Goal: Task Accomplishment & Management: Complete application form

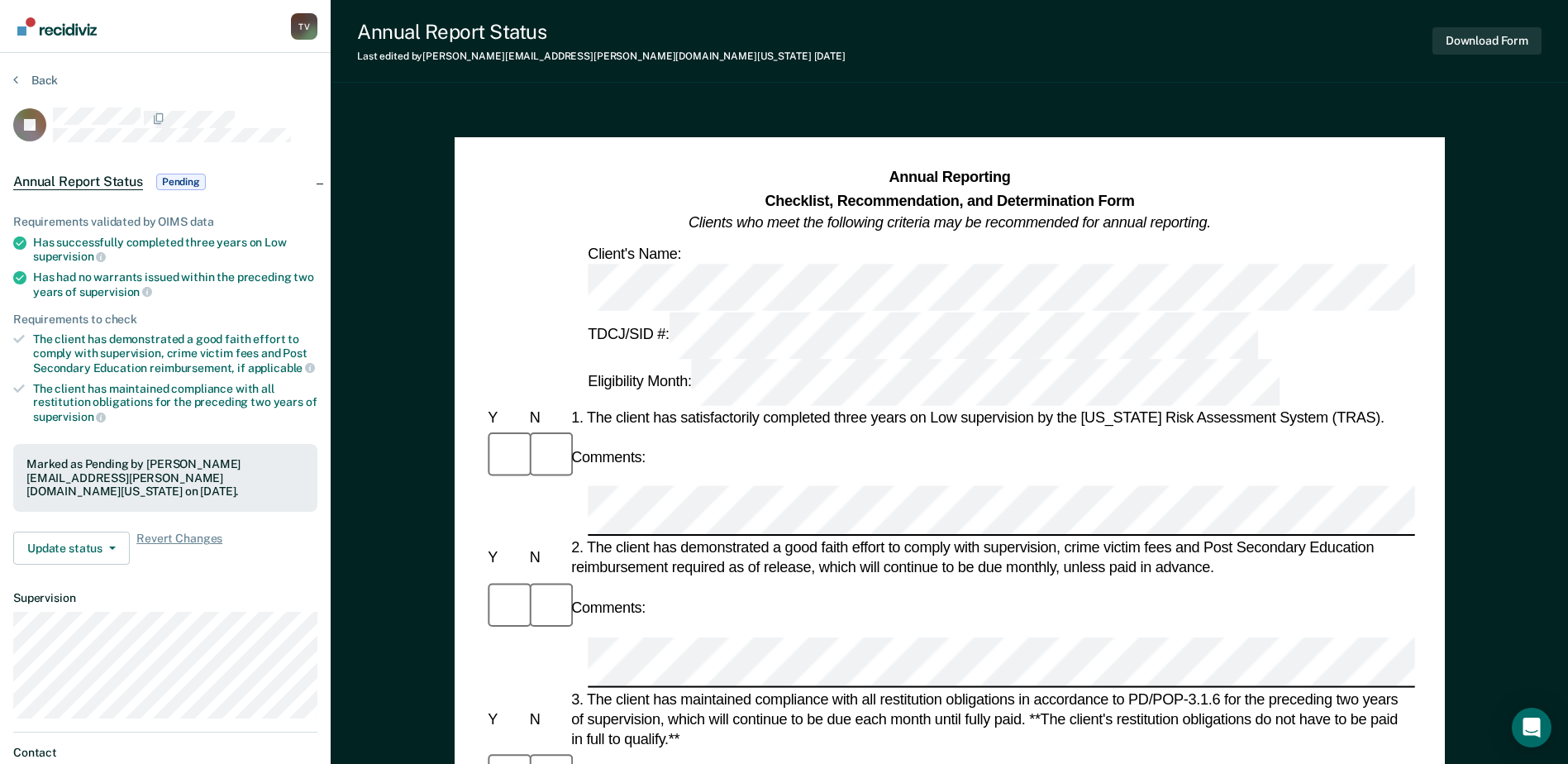
click at [61, 23] on img "Go to Recidiviz Home" at bounding box center [56, 26] width 79 height 18
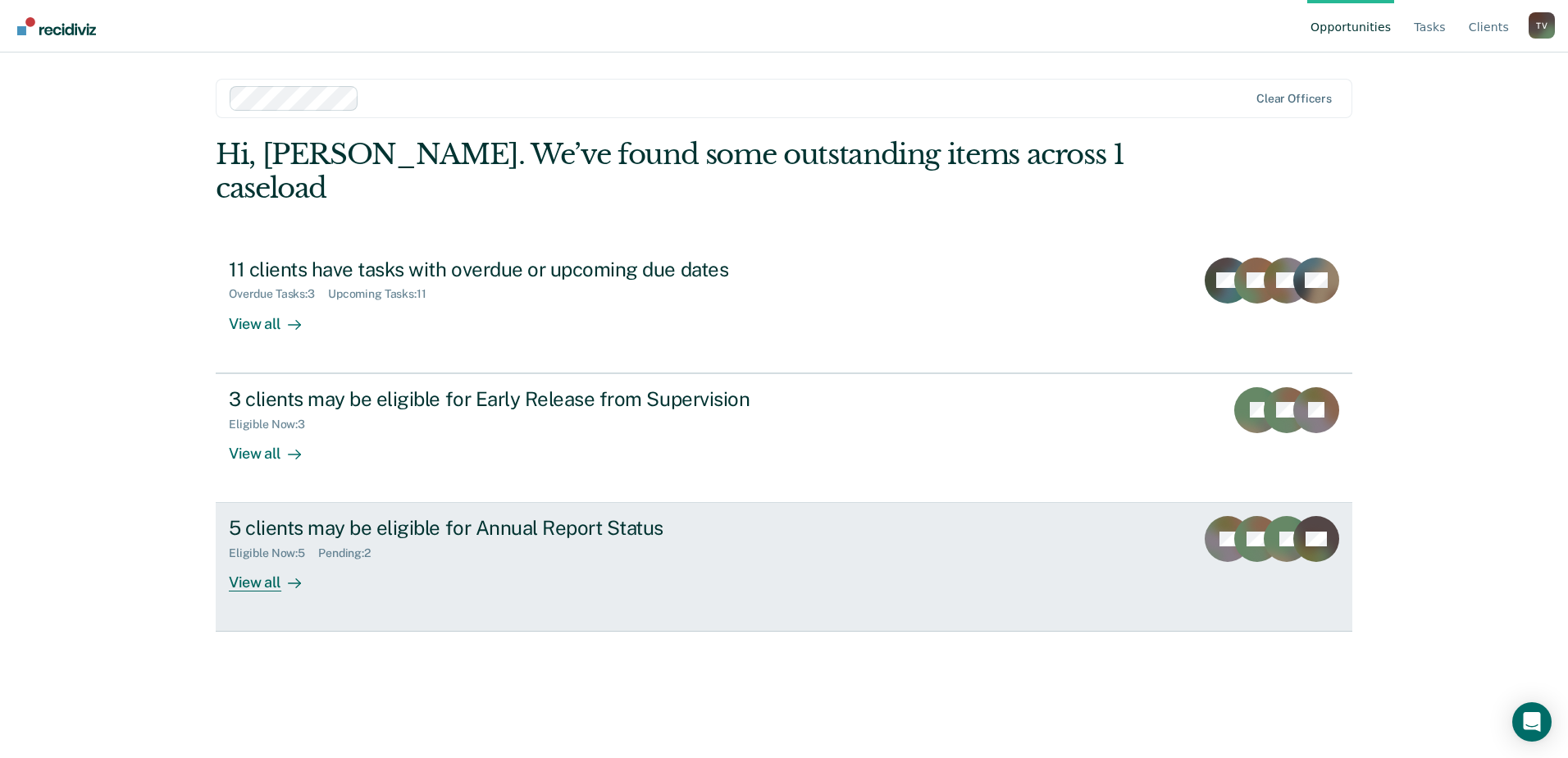
click at [259, 560] on div "View all" at bounding box center [275, 575] width 92 height 32
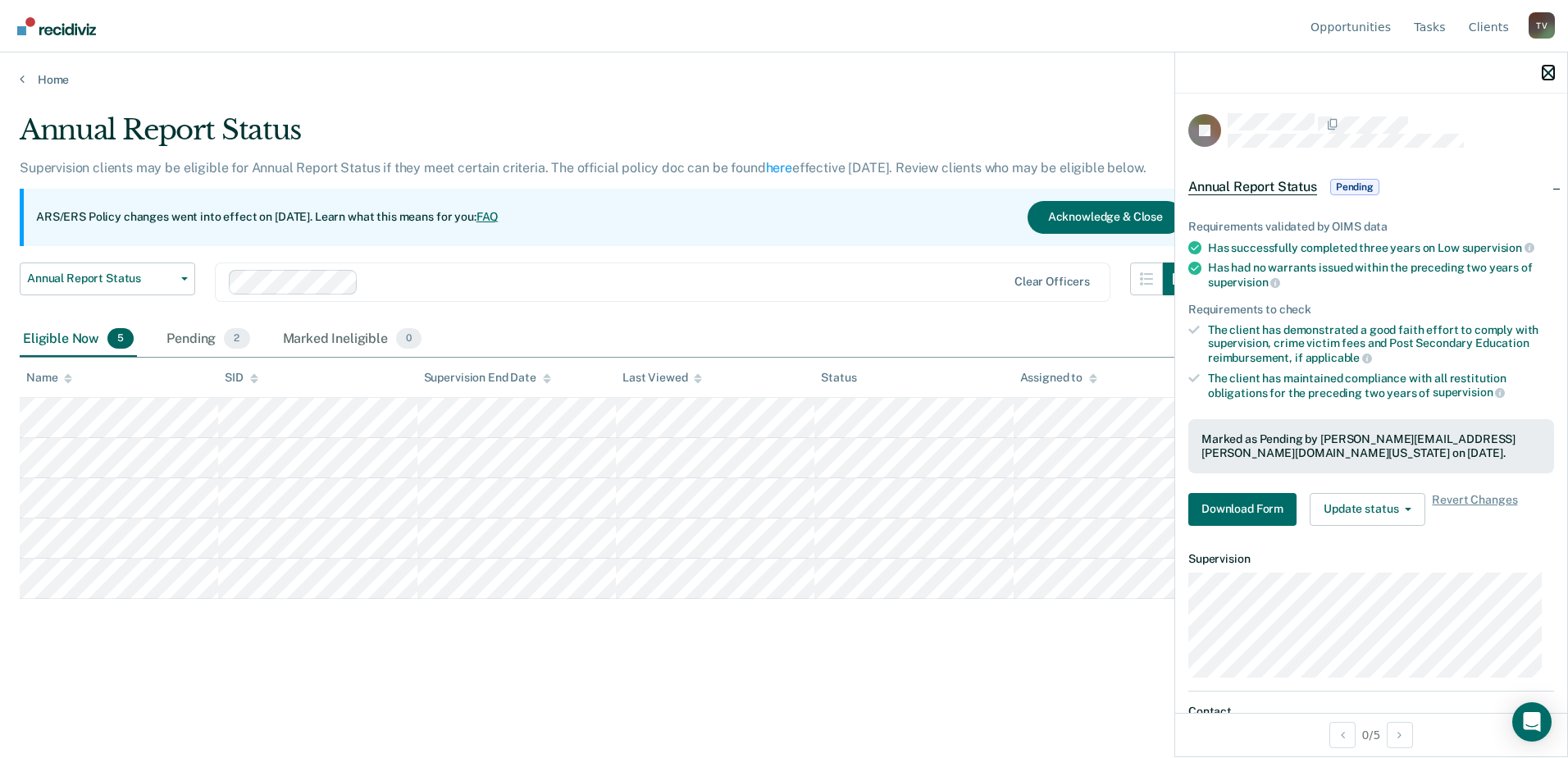
click at [1545, 72] on icon "button" at bounding box center [1548, 72] width 11 height 11
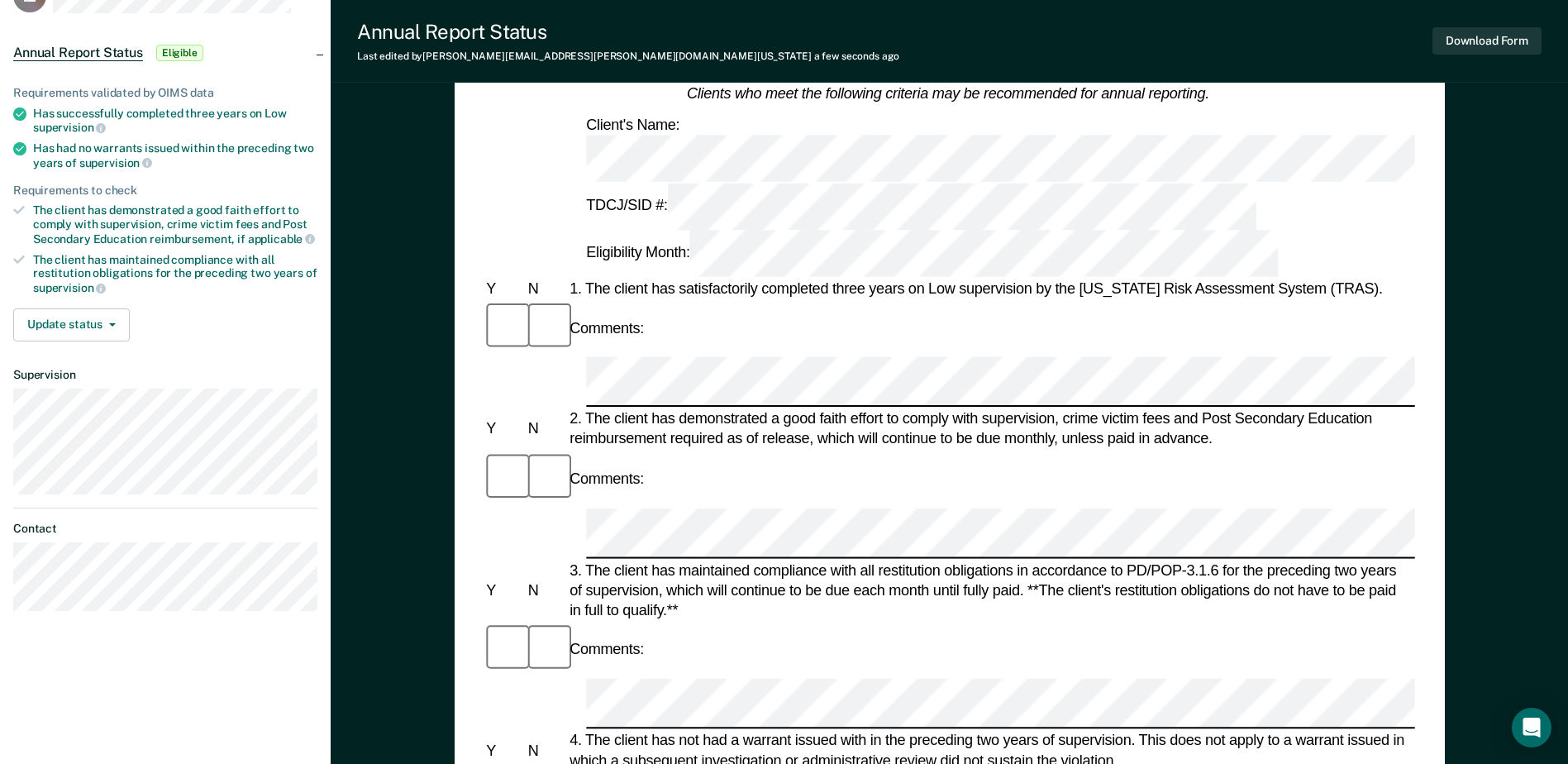
scroll to position [165, 0]
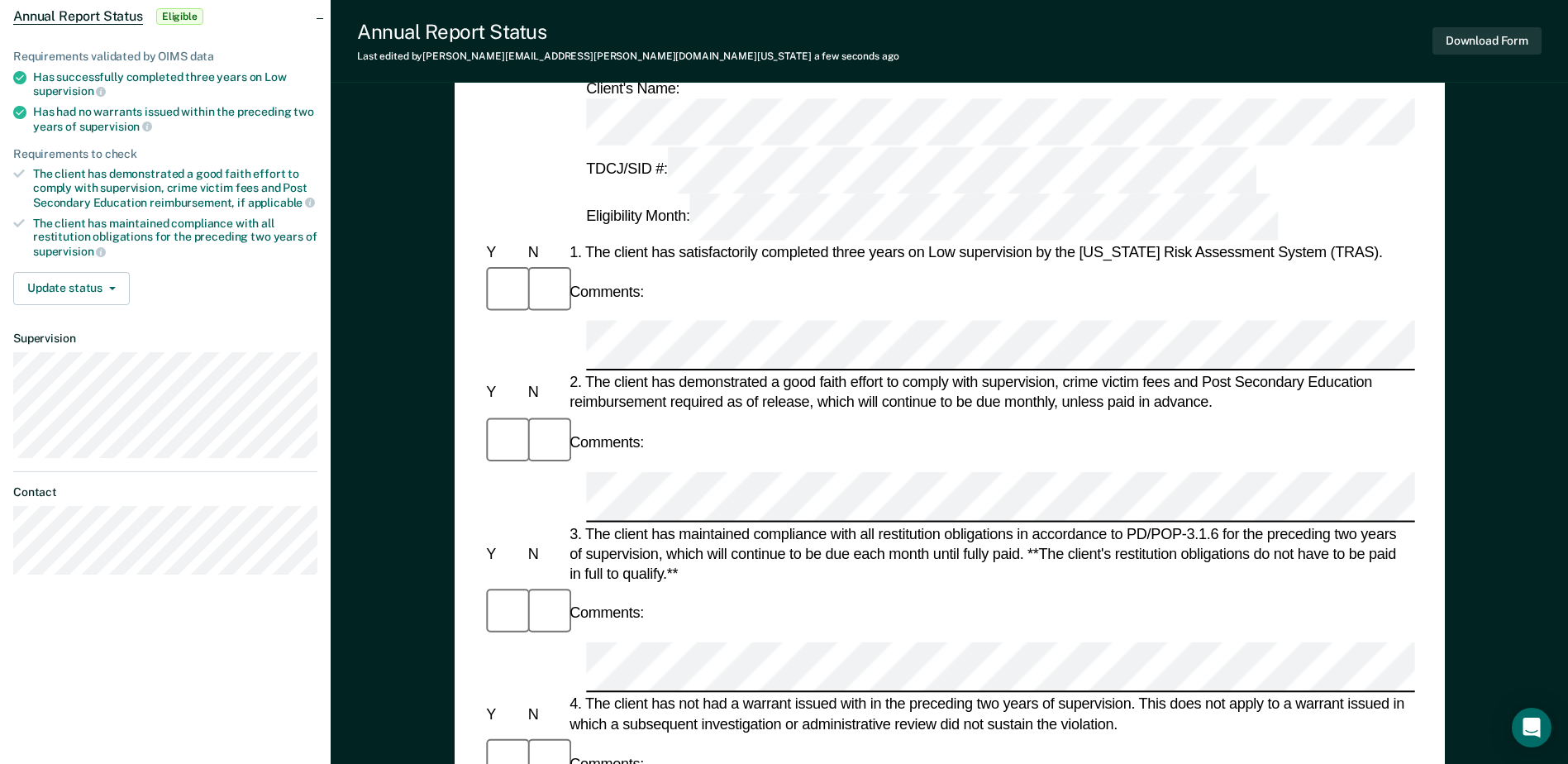
click at [1239, 735] on div "Comments:" at bounding box center [947, 763] width 930 height 56
click at [1488, 33] on button "Download Form" at bounding box center [1487, 40] width 109 height 27
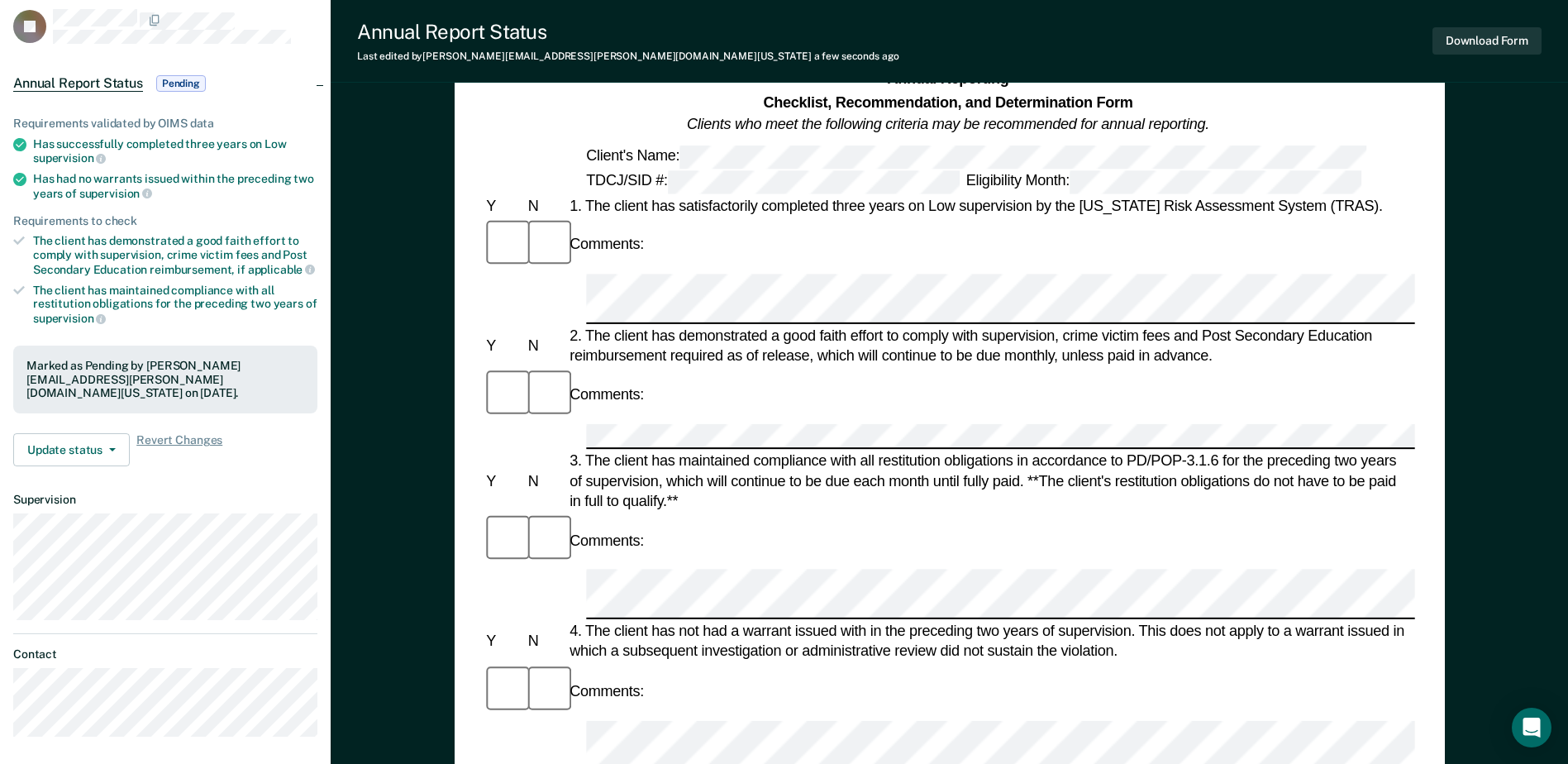
scroll to position [0, 0]
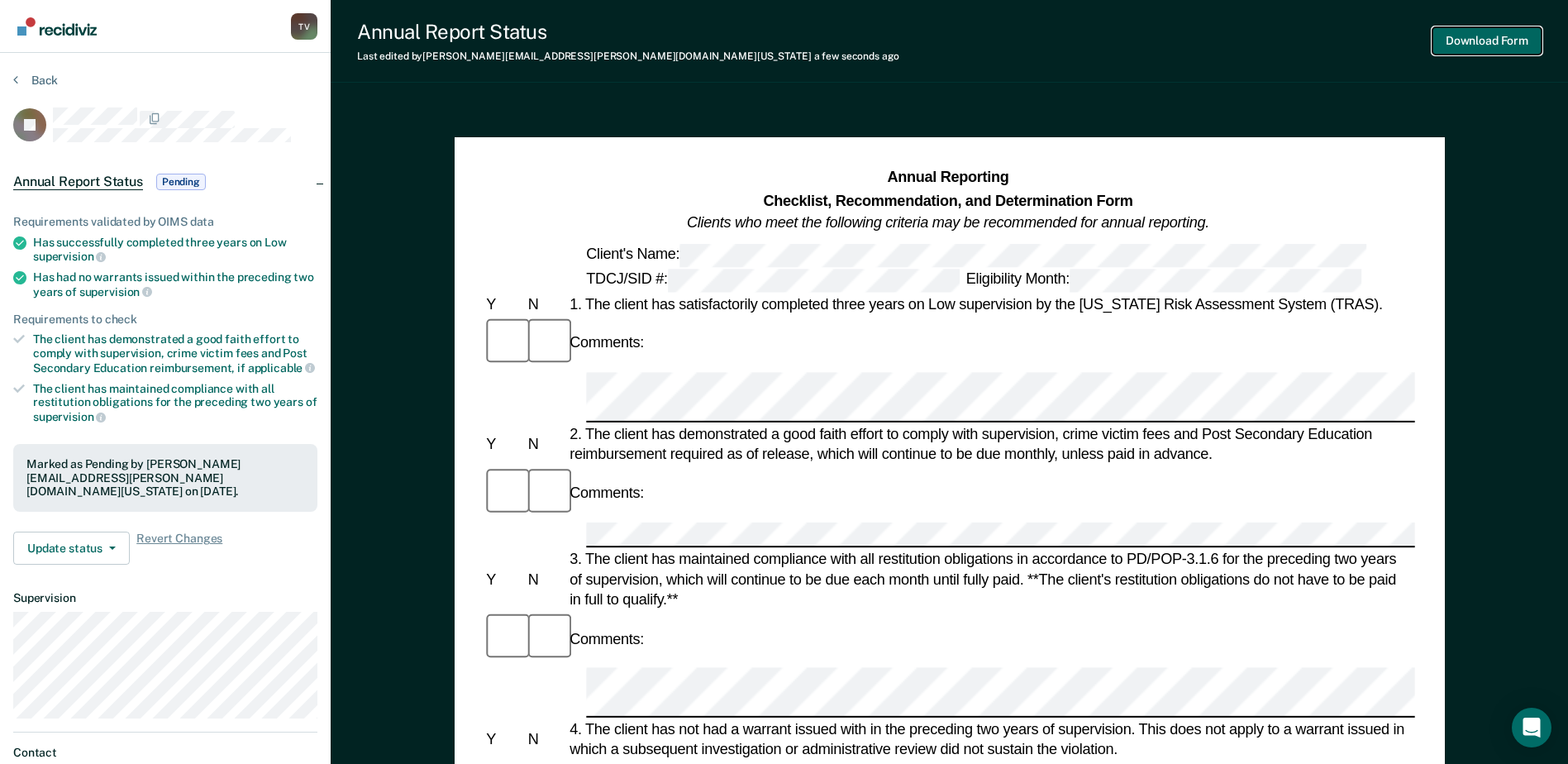
click at [1475, 36] on button "Download Form" at bounding box center [1487, 40] width 109 height 27
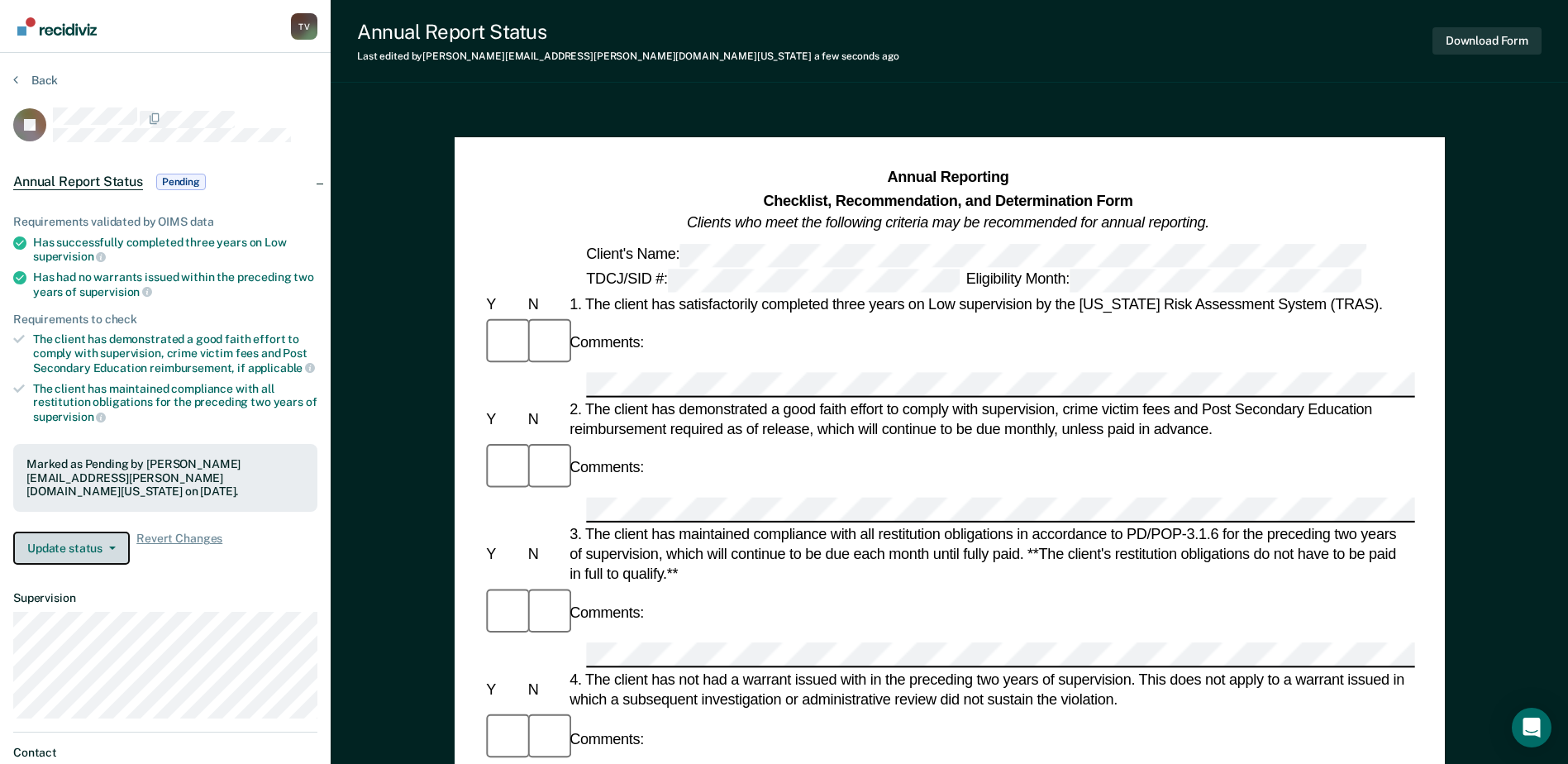
click at [121, 539] on button "Update status" at bounding box center [71, 548] width 116 height 33
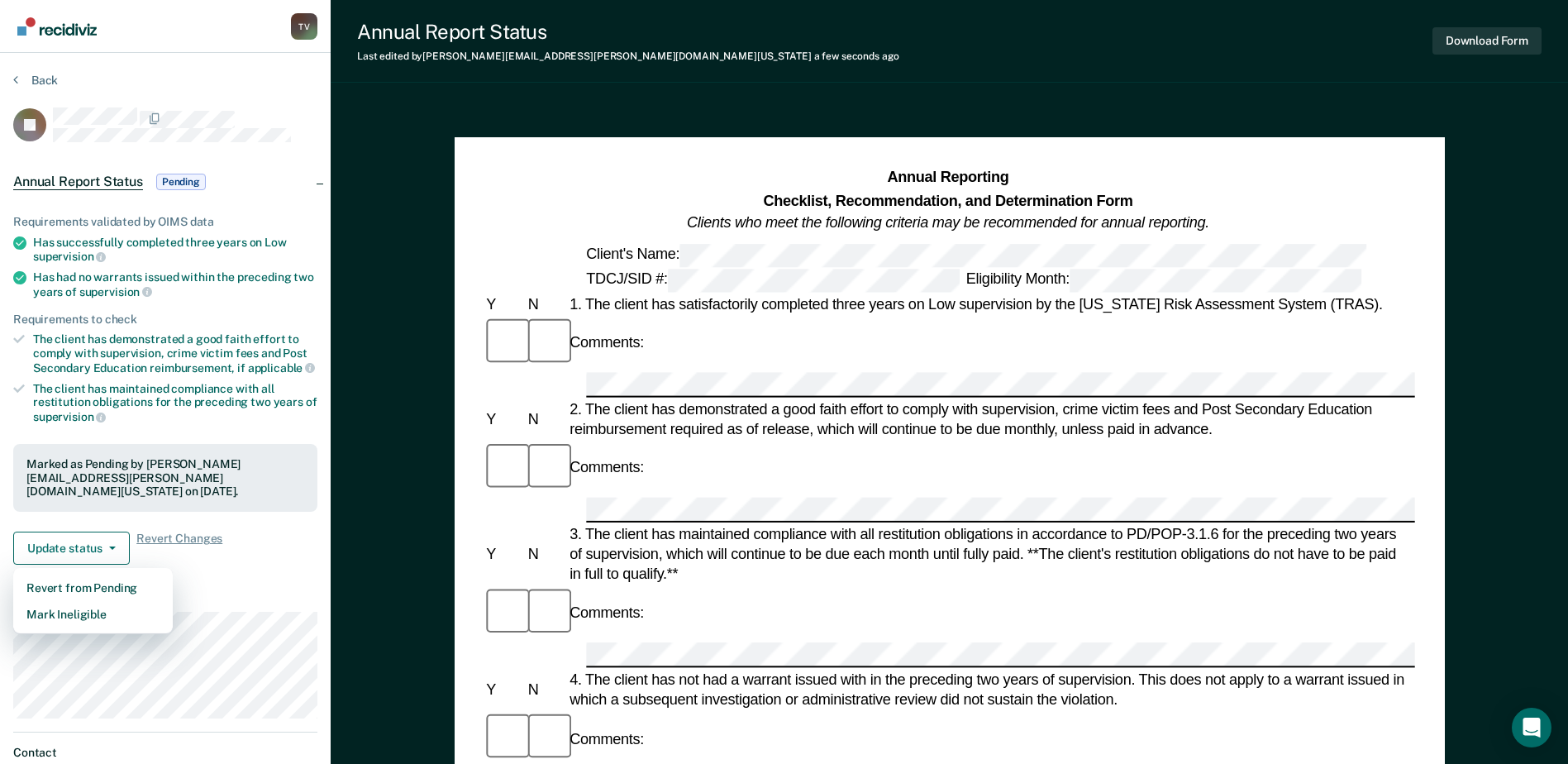
click at [221, 563] on article "JB Annual Report Status Pending Requirements validated by OIMS data Has success…" at bounding box center [165, 471] width 304 height 728
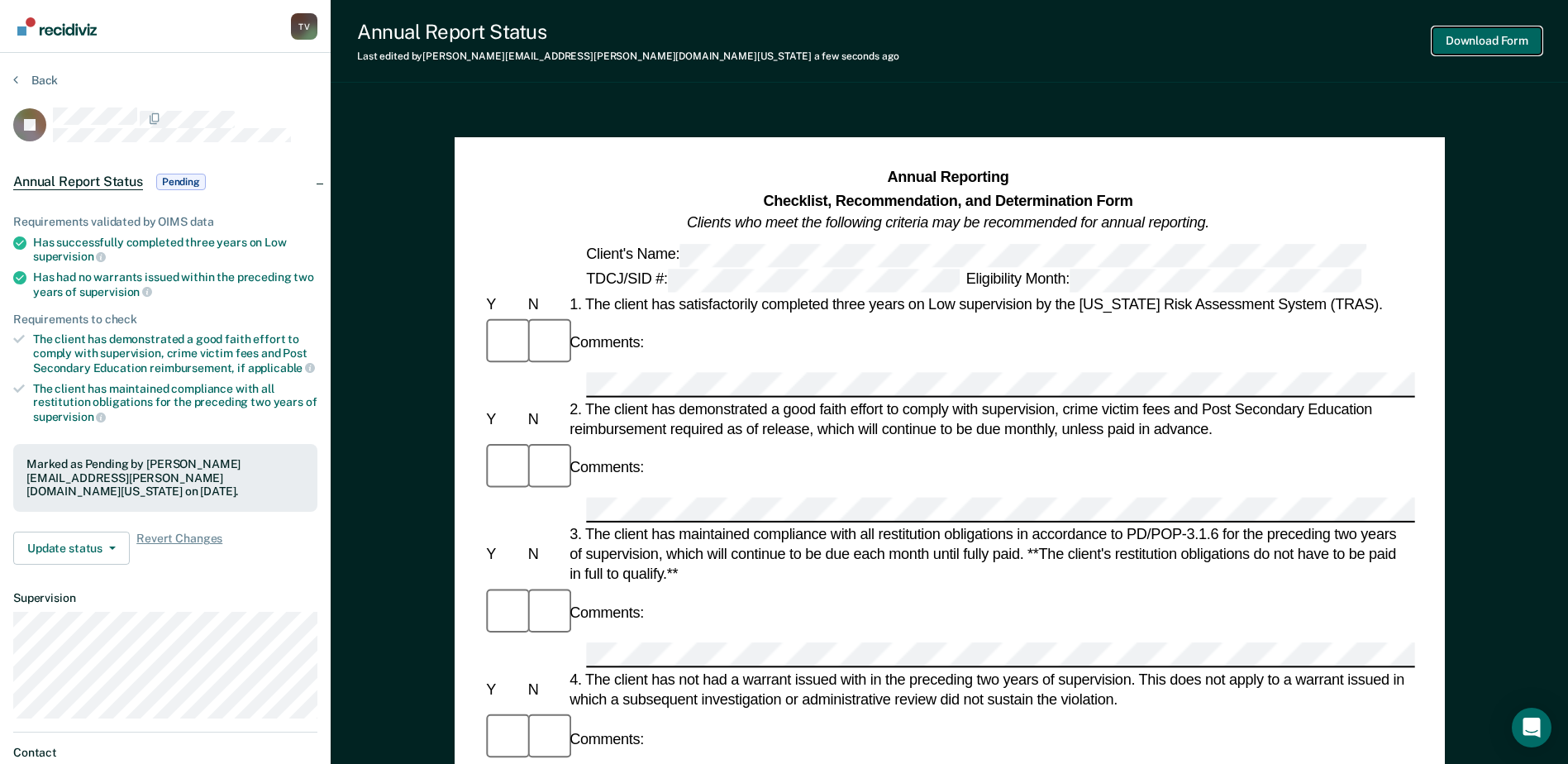
click at [1469, 43] on button "Download Form" at bounding box center [1487, 40] width 109 height 27
